Goal: Task Accomplishment & Management: Manage account settings

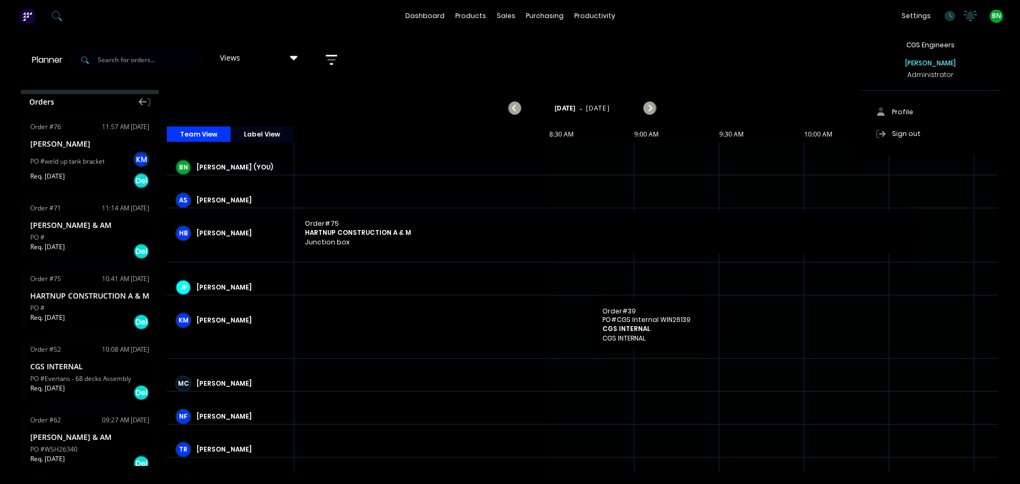
click at [1000, 17] on span "BN" at bounding box center [996, 16] width 9 height 10
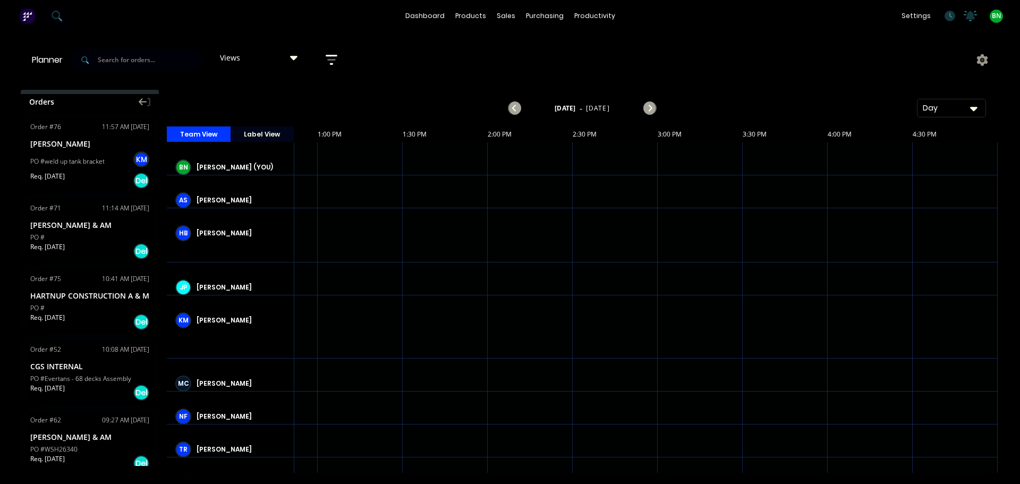
click at [996, 17] on span "BN" at bounding box center [996, 16] width 9 height 10
click at [992, 13] on span "BN" at bounding box center [996, 16] width 9 height 10
click at [990, 15] on div "BN CGS Engineers Brad Nagtegaal Administrator Profile Sign out" at bounding box center [996, 16] width 13 height 13
click at [1004, 15] on div "settings No new notifications Mark all as read Jay mentioned you in a message C…" at bounding box center [958, 16] width 124 height 16
click at [998, 16] on span "BN" at bounding box center [996, 16] width 9 height 10
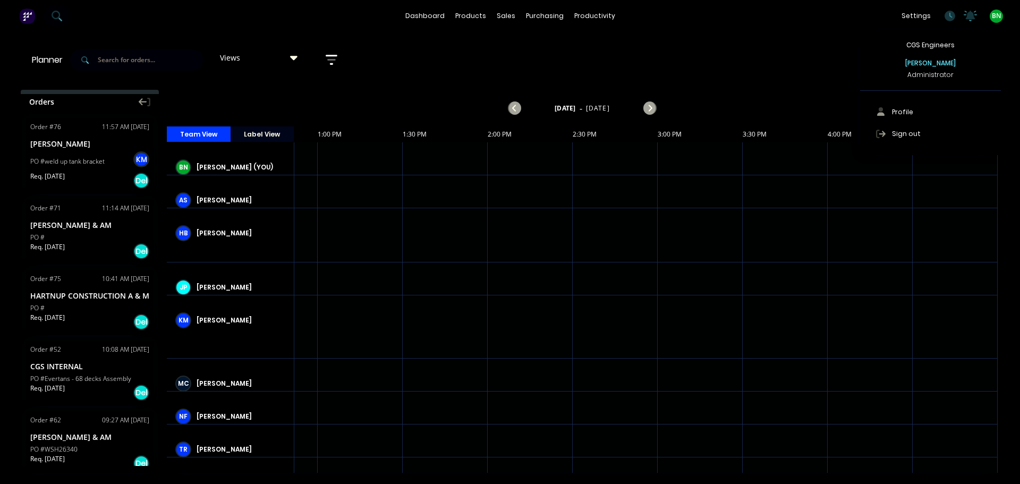
click at [940, 75] on div "Administrator" at bounding box center [931, 75] width 46 height 10
click at [935, 52] on div "CGS Engineers Brad Nagtegaal Administrator" at bounding box center [930, 60] width 141 height 61
click at [933, 39] on div "CGS Engineers Brad Nagtegaal Administrator" at bounding box center [930, 60] width 141 height 61
click at [993, 13] on span "BN" at bounding box center [996, 16] width 9 height 10
click at [996, 15] on span "BN" at bounding box center [996, 16] width 9 height 10
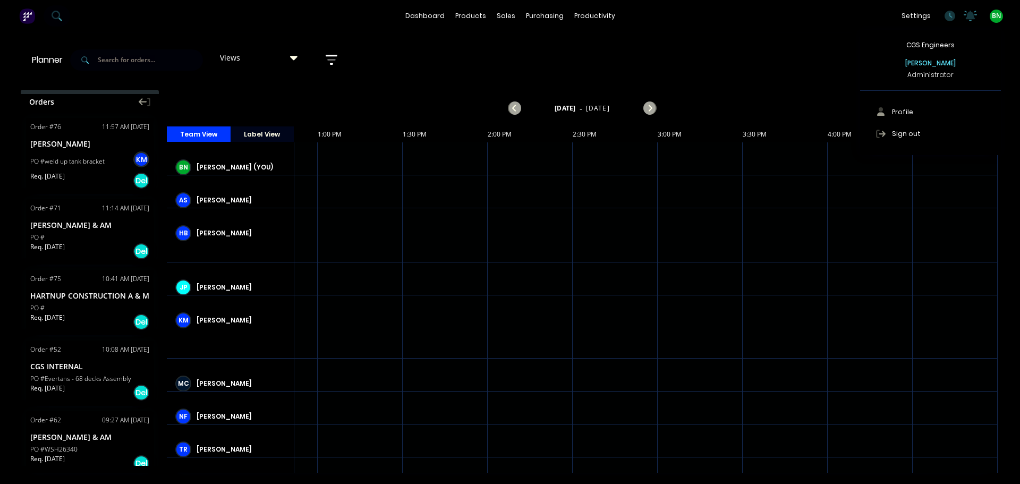
click at [995, 4] on div "dashboard products sales purchasing productivity dashboard products Product Cat…" at bounding box center [510, 16] width 1020 height 32
click at [880, 38] on div "dashboard products sales purchasing productivity dashboard products Product Cat…" at bounding box center [510, 242] width 1020 height 484
click at [978, 61] on icon at bounding box center [983, 60] width 12 height 12
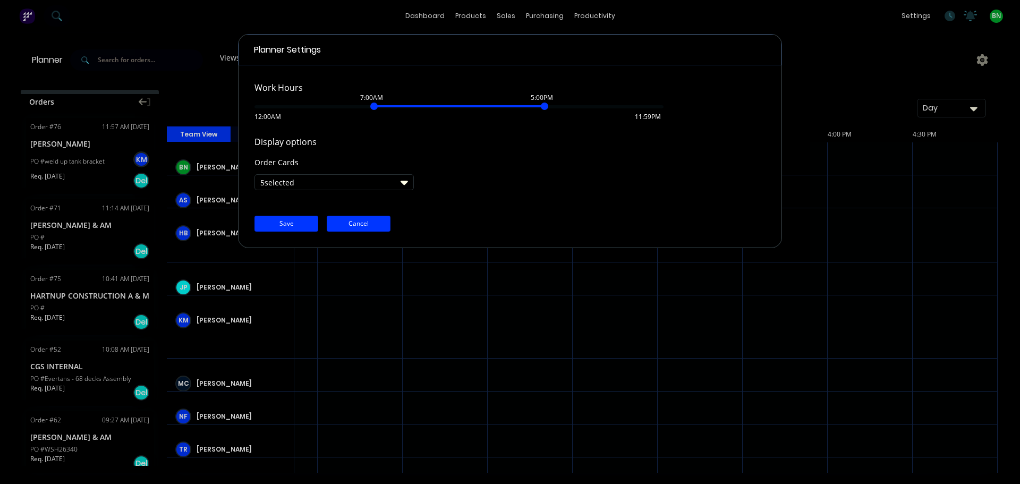
click at [371, 219] on button "Cancel" at bounding box center [359, 224] width 64 height 16
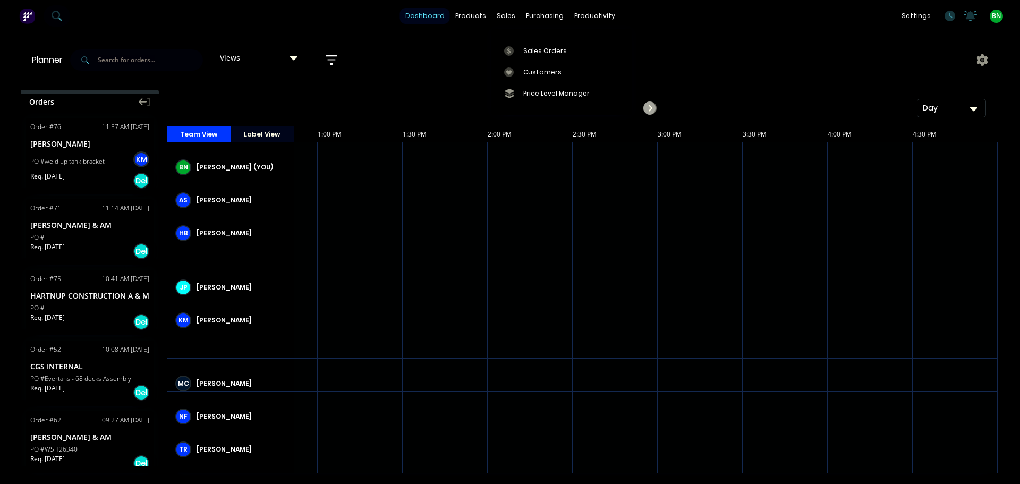
click at [417, 13] on link "dashboard" at bounding box center [425, 16] width 50 height 16
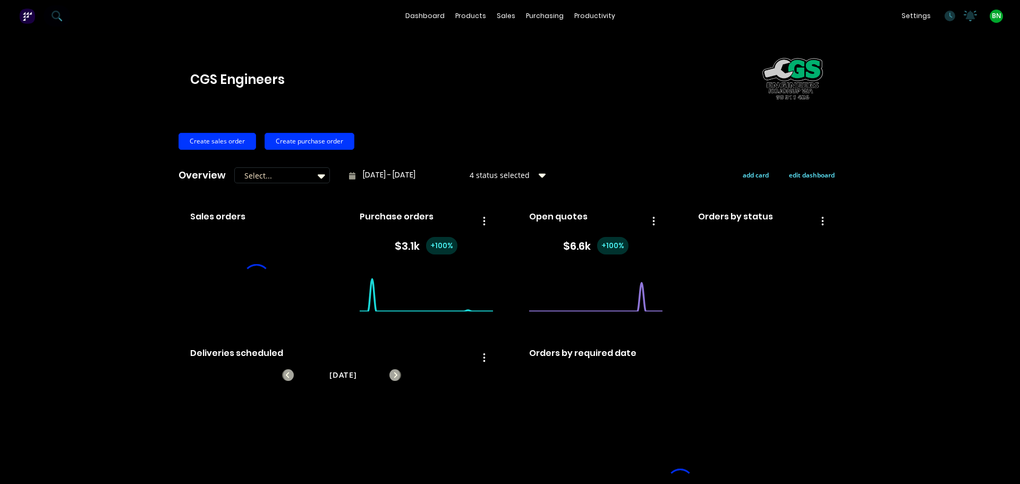
click at [992, 15] on span "BN" at bounding box center [996, 16] width 9 height 10
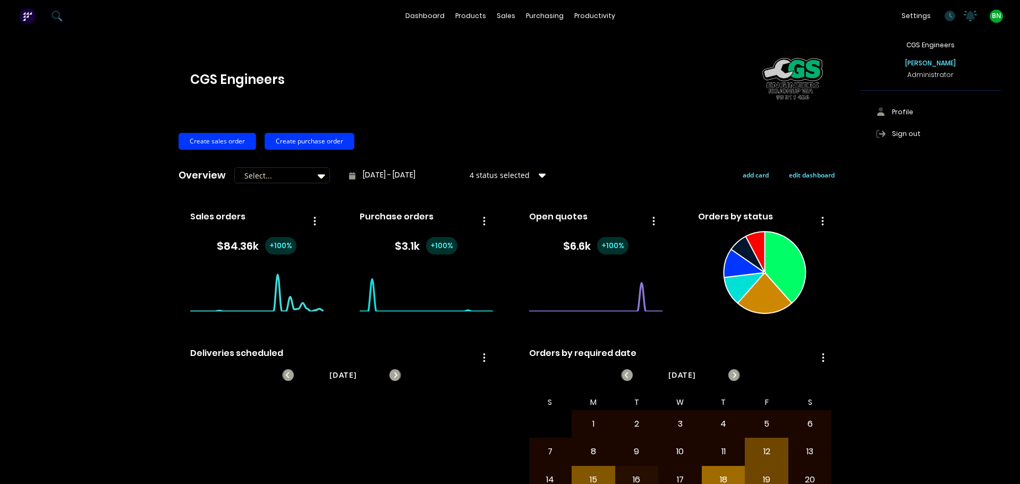
click at [919, 78] on div "Administrator" at bounding box center [931, 75] width 46 height 10
click at [894, 137] on div "Sign out" at bounding box center [906, 134] width 29 height 10
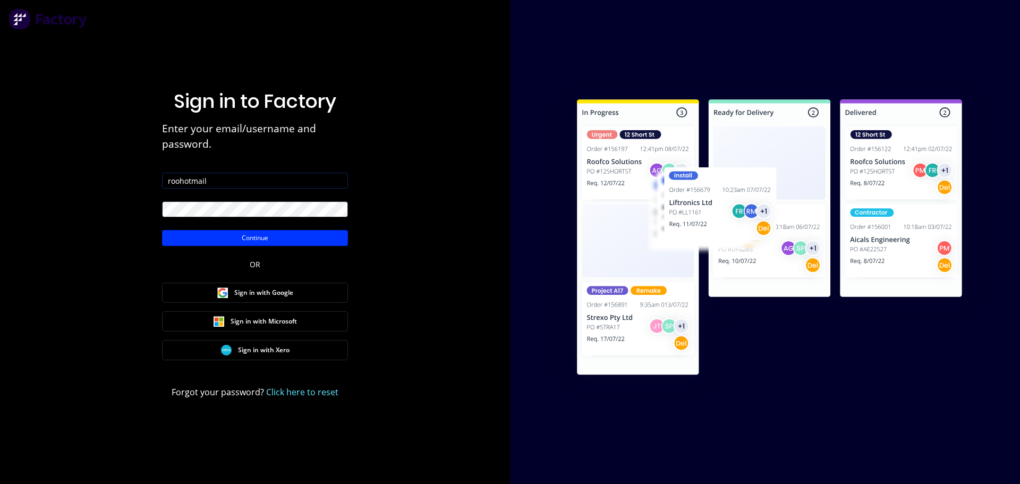
click at [225, 181] on input "roohotmail" at bounding box center [255, 181] width 186 height 16
type input "[EMAIL_ADDRESS][DOMAIN_NAME]"
click at [121, 210] on div "Sign in to Factory Enter your email/username and password. [EMAIL_ADDRESS][DOMA…" at bounding box center [255, 242] width 510 height 484
click at [190, 238] on button "Continue" at bounding box center [255, 238] width 186 height 16
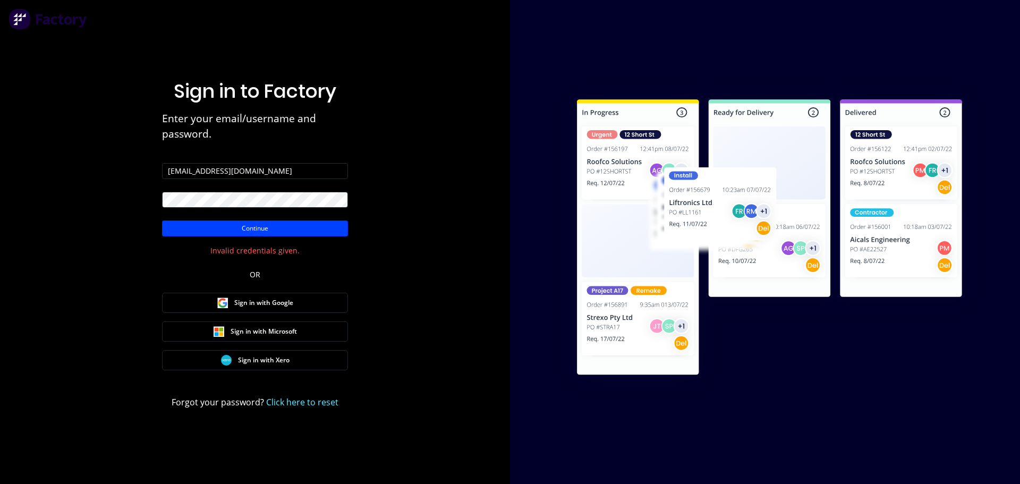
click at [223, 226] on button "Continue" at bounding box center [255, 228] width 186 height 16
click at [107, 197] on div "Sign in to Factory Enter your email/username and password. [EMAIL_ADDRESS][DOMA…" at bounding box center [255, 242] width 510 height 484
click at [190, 228] on button "Continue" at bounding box center [255, 228] width 186 height 16
click at [4, 211] on div "Sign in to Factory Enter your email/username and password. [EMAIL_ADDRESS][DOMA…" at bounding box center [255, 242] width 510 height 484
click at [187, 231] on button "Continue" at bounding box center [255, 228] width 186 height 16
